Goal: Navigation & Orientation: Find specific page/section

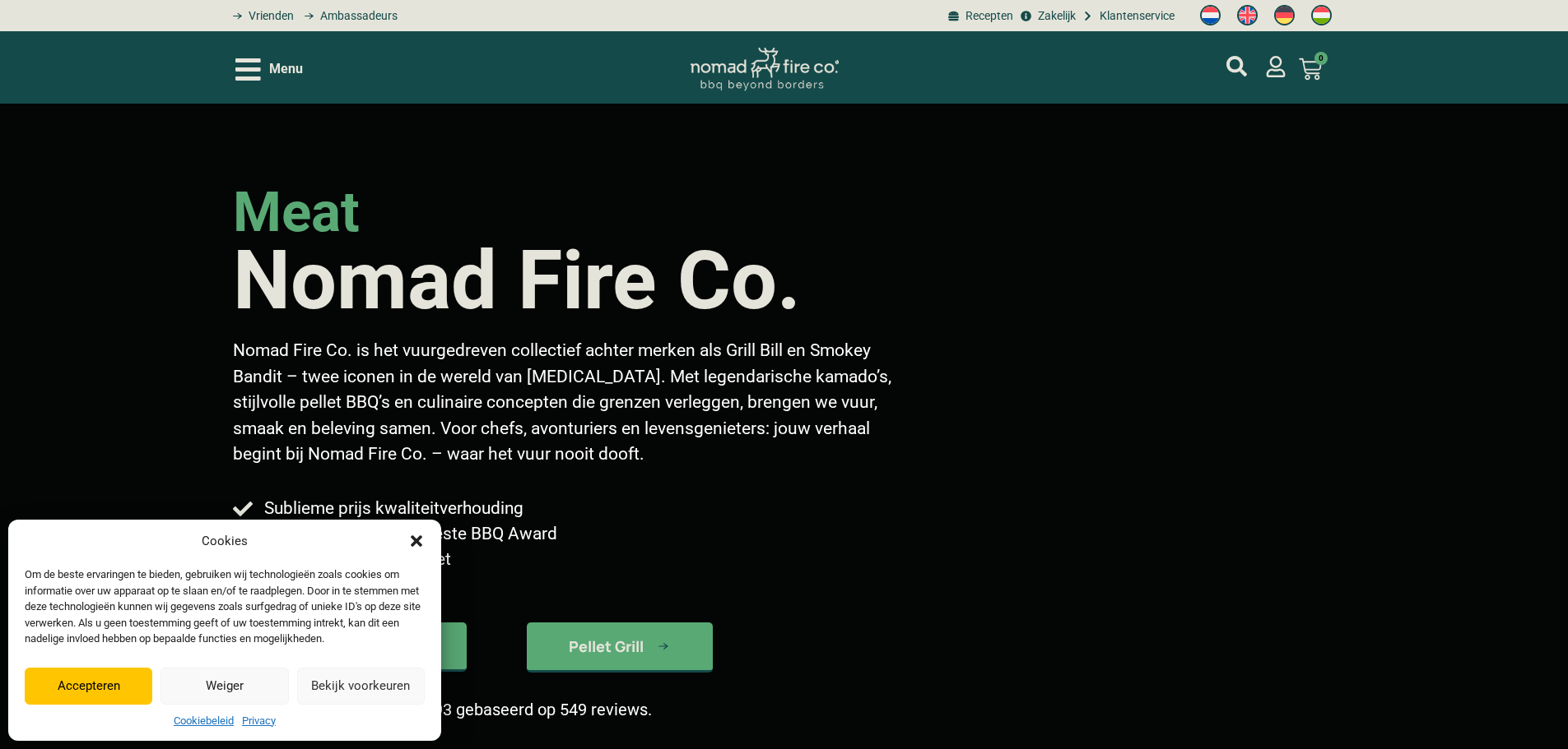
click at [78, 697] on button "Accepteren" at bounding box center [88, 686] width 128 height 37
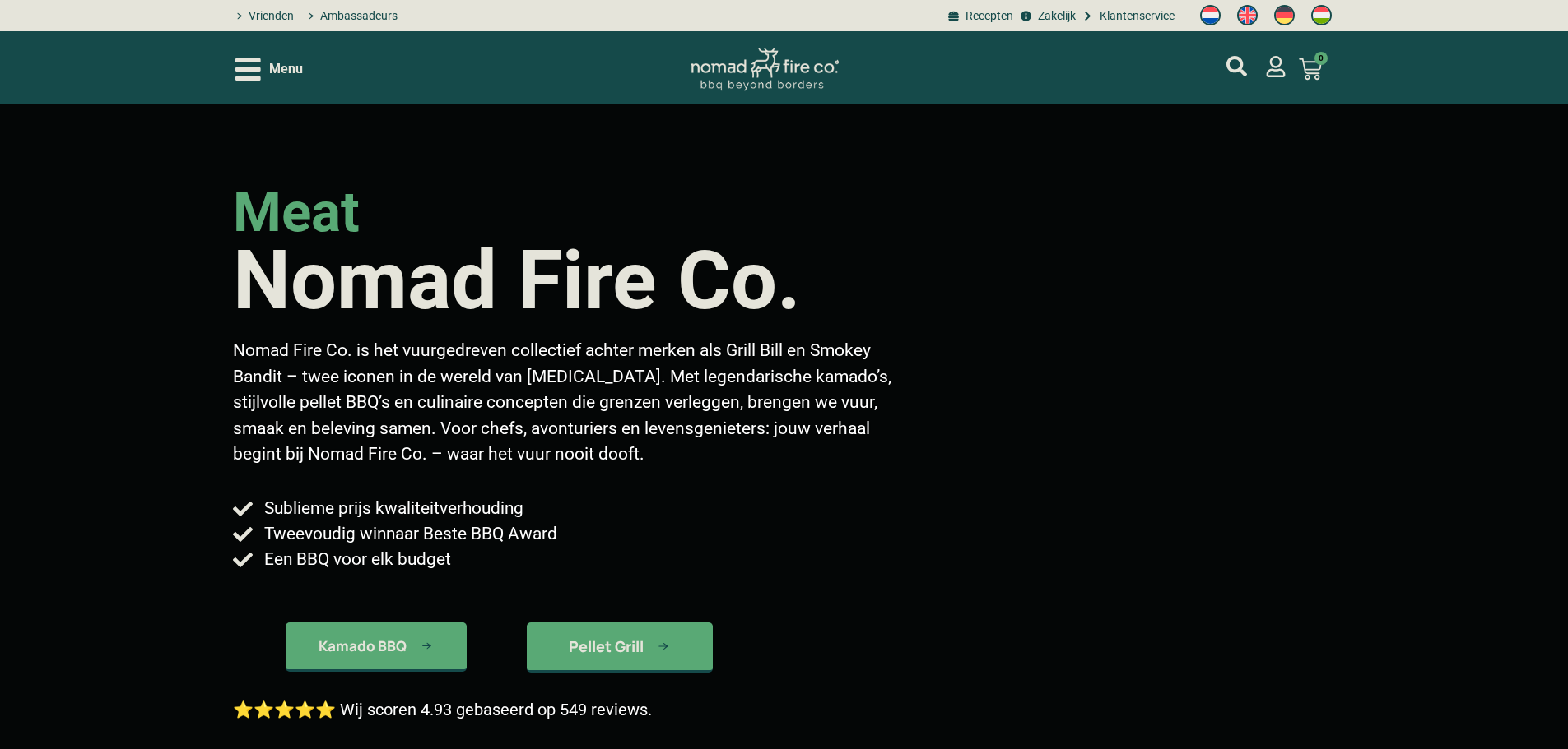
click at [302, 77] on span "Menu" at bounding box center [285, 68] width 34 height 19
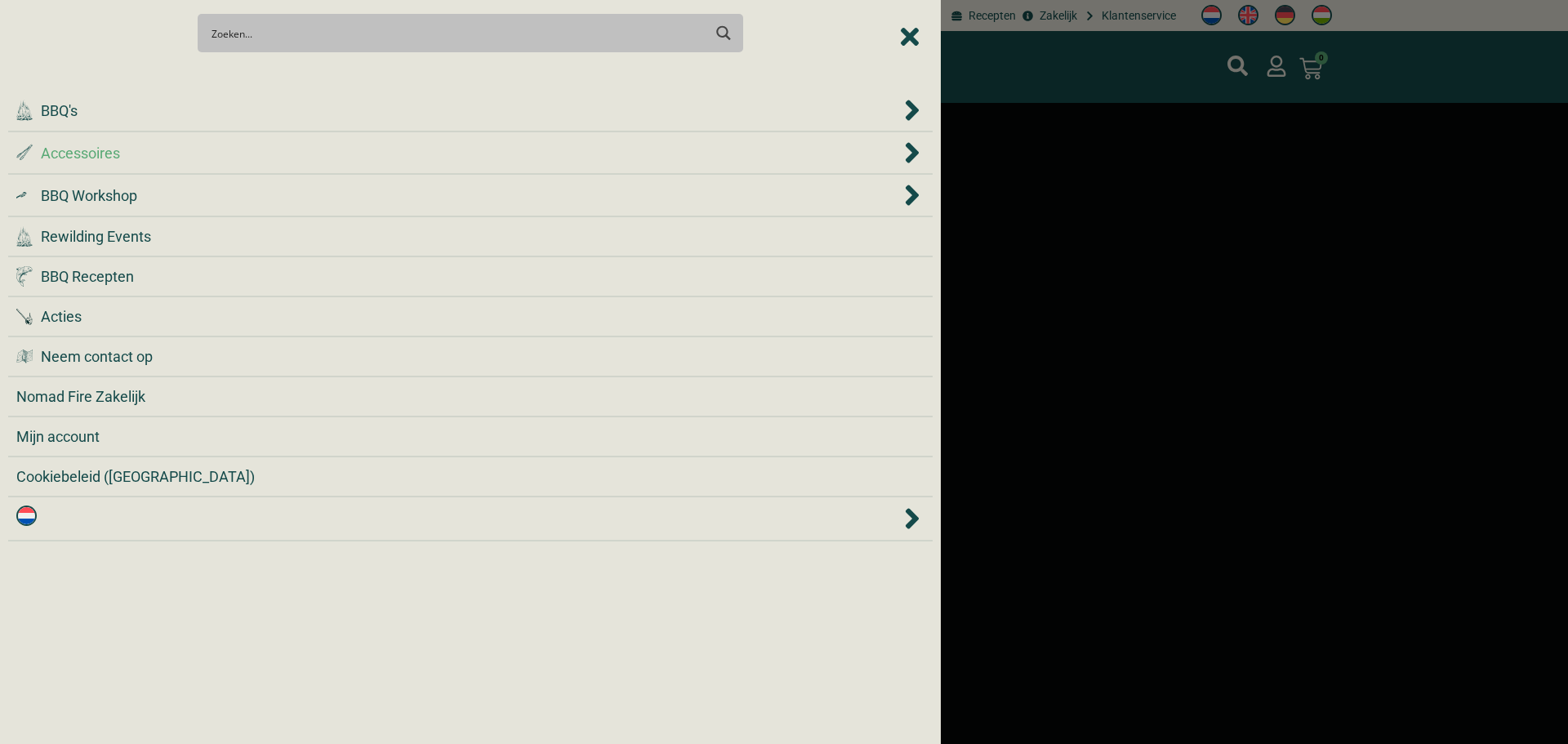
click at [350, 144] on div ".st0 { fill: #2c4a4e; } .st1 { fill: url(#Naamloos_verloop_2); } .st2 { fill: #…" at bounding box center [459, 154] width 885 height 22
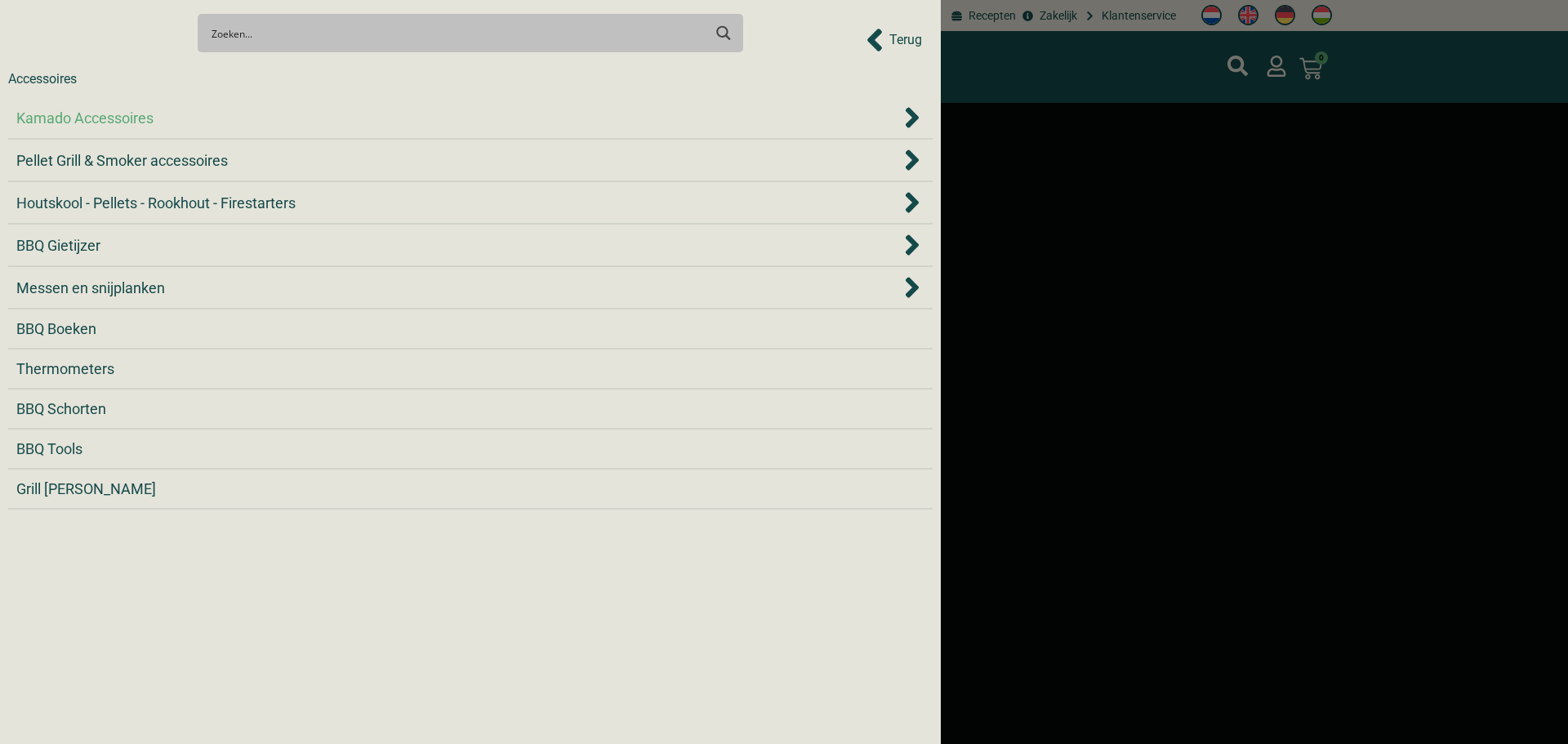
click at [228, 116] on div "Kamado Accessoires" at bounding box center [459, 118] width 885 height 22
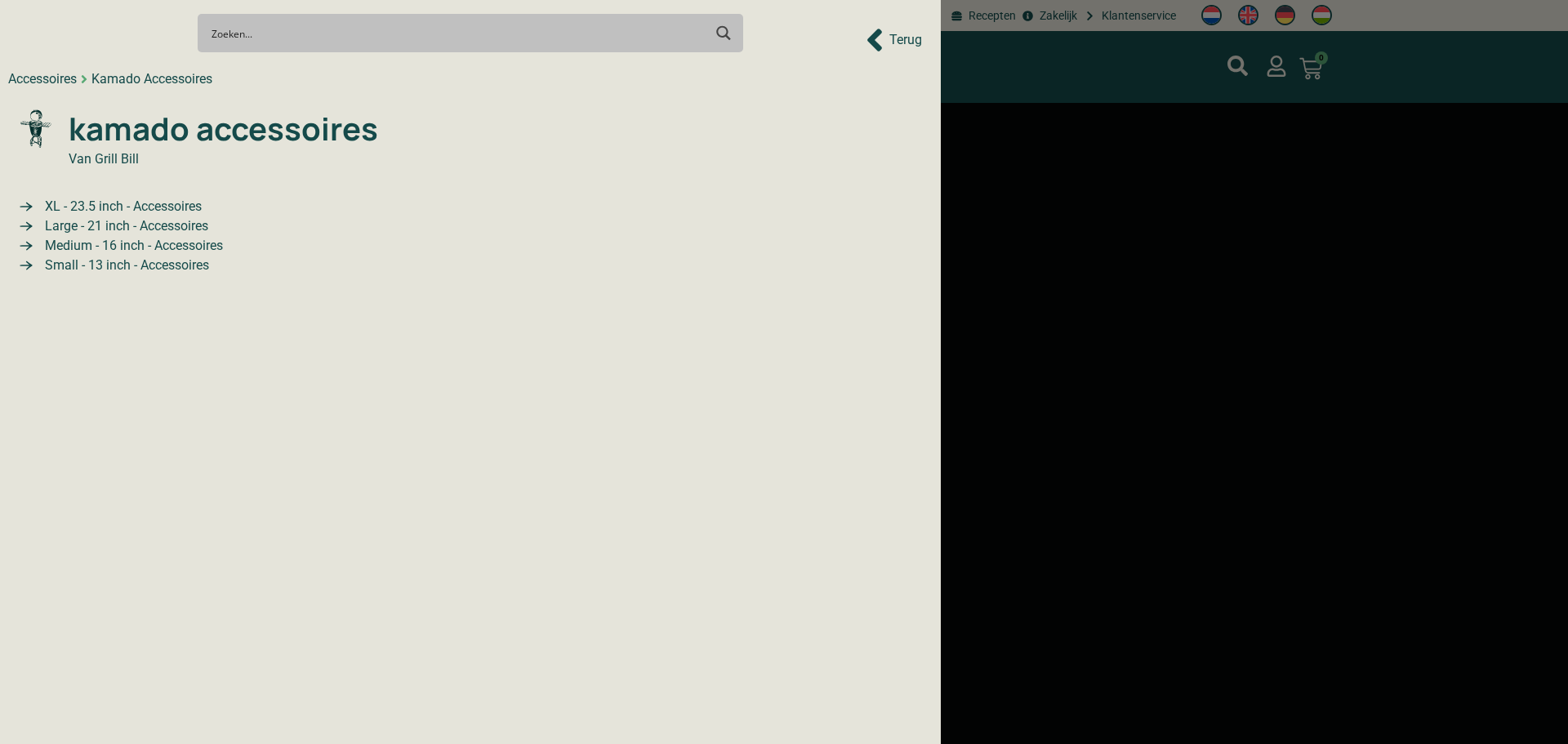
click at [192, 211] on span "XL - 23.5 inch - Accessoires" at bounding box center [122, 206] width 161 height 19
